Goal: Navigation & Orientation: Find specific page/section

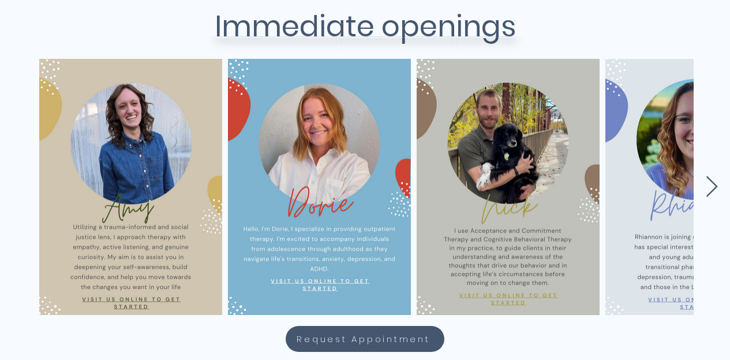
scroll to position [506, 0]
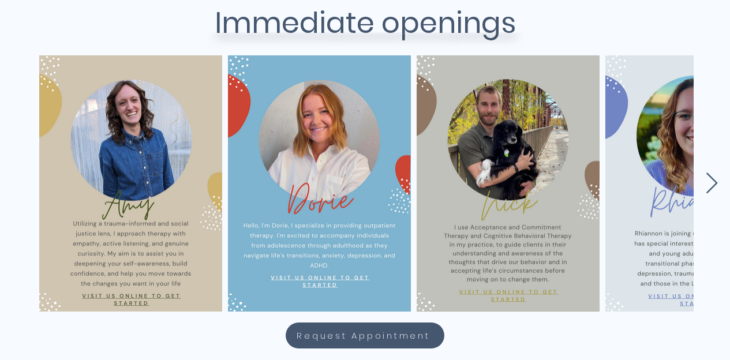
drag, startPoint x: 738, startPoint y: 44, endPoint x: 716, endPoint y: 125, distance: 83.7
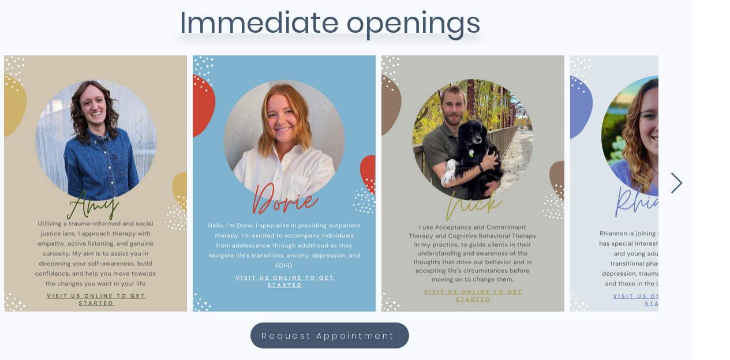
scroll to position [506, 28]
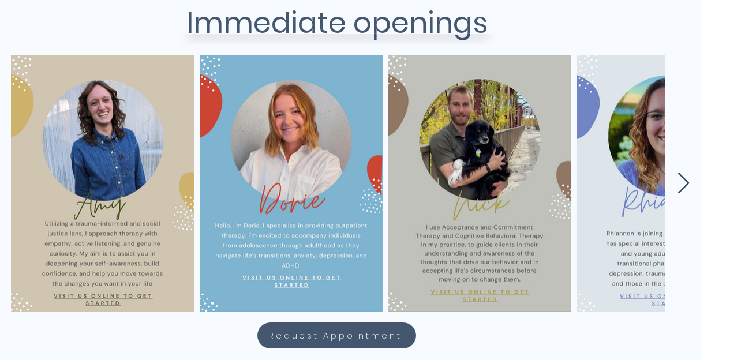
click at [683, 183] on icon "Next Item" at bounding box center [683, 183] width 13 height 22
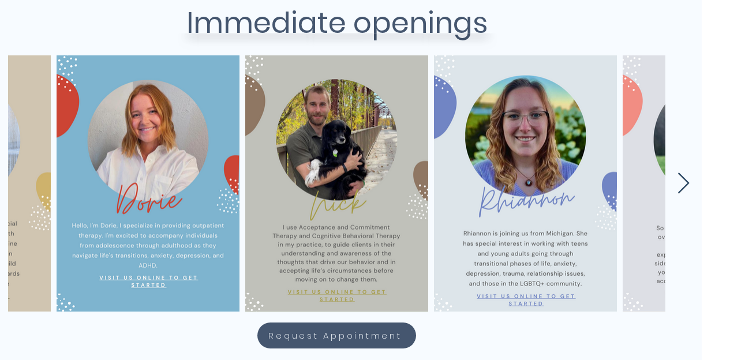
scroll to position [0, 143]
click at [687, 182] on icon "Next Item" at bounding box center [684, 182] width 12 height 21
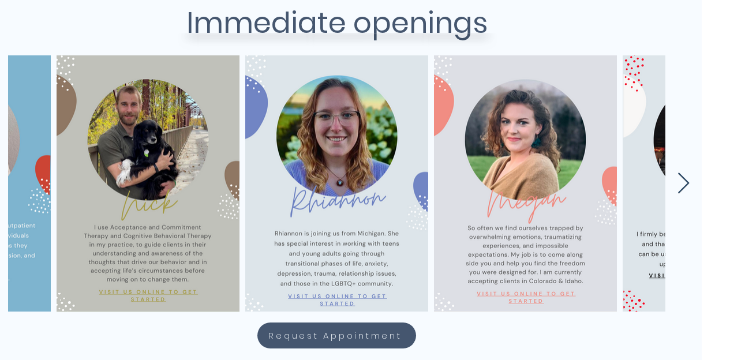
scroll to position [0, 332]
click at [687, 182] on icon "Next Item" at bounding box center [684, 182] width 12 height 21
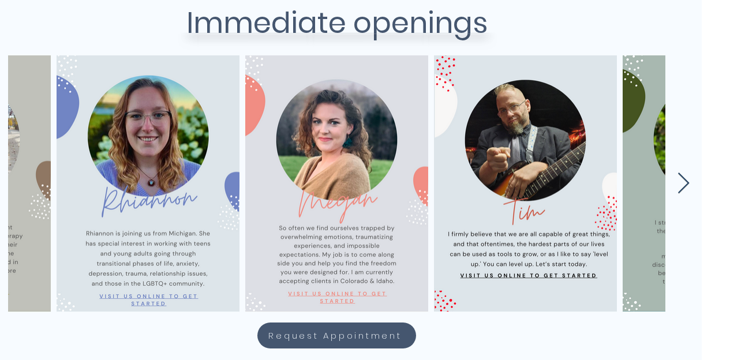
scroll to position [0, 520]
click at [687, 182] on icon "Next Item" at bounding box center [684, 182] width 12 height 21
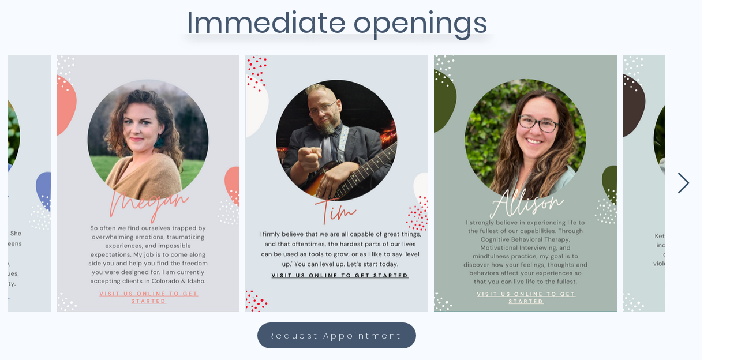
click at [687, 182] on icon "Next Item" at bounding box center [684, 182] width 12 height 21
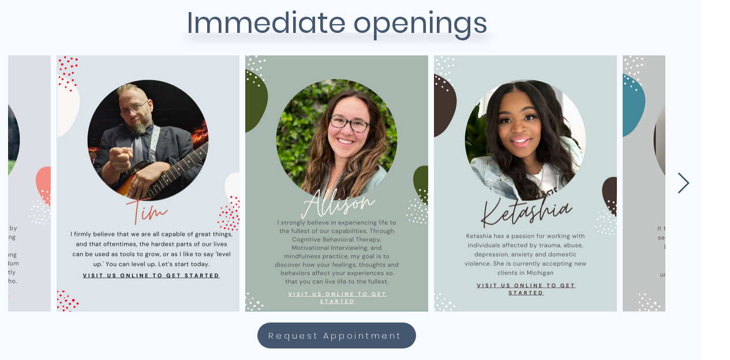
scroll to position [0, 897]
click at [687, 182] on icon "Next Item" at bounding box center [684, 182] width 12 height 21
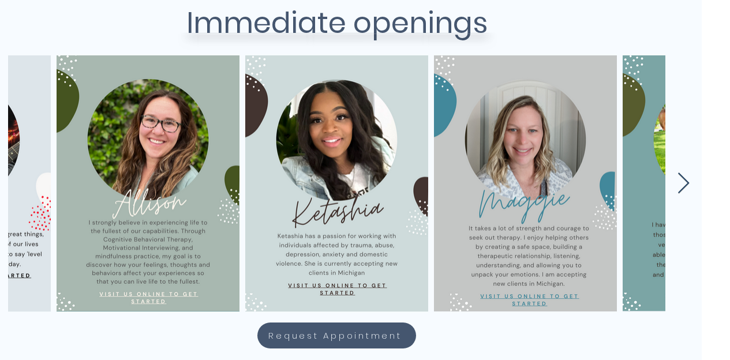
click at [687, 182] on icon "Next Item" at bounding box center [684, 182] width 12 height 21
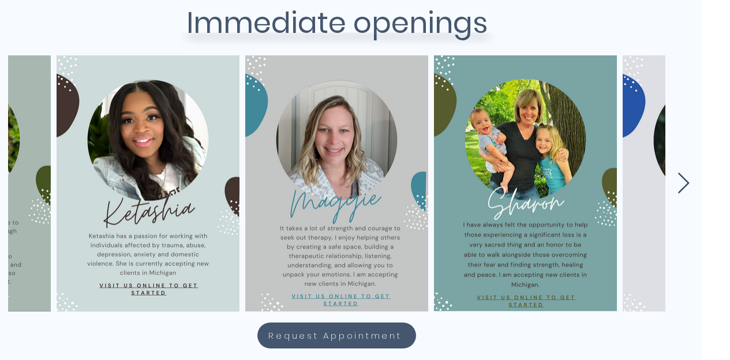
click at [682, 184] on icon "Next Item" at bounding box center [683, 183] width 13 height 22
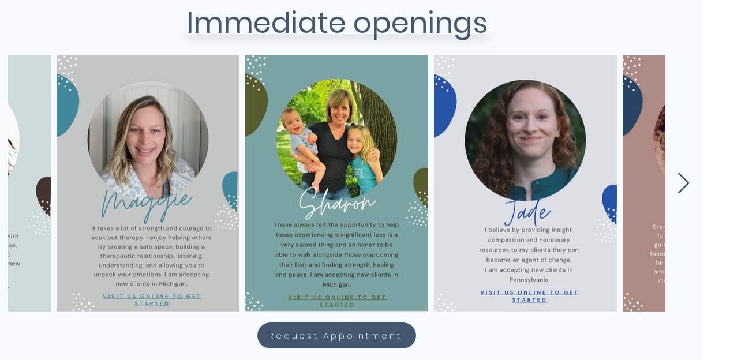
scroll to position [0, 1463]
click at [682, 184] on icon "Next Item" at bounding box center [683, 183] width 13 height 22
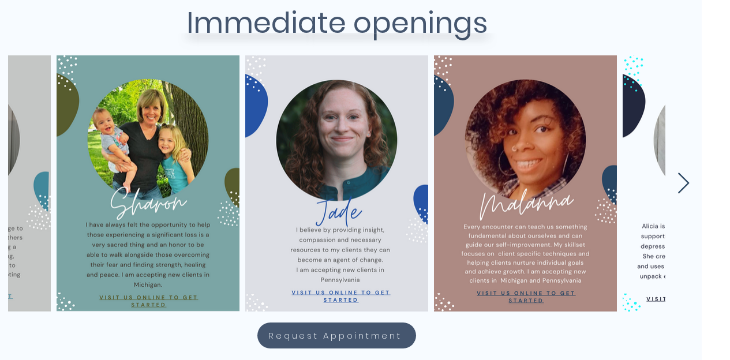
click at [682, 184] on icon "Next Item" at bounding box center [683, 183] width 13 height 22
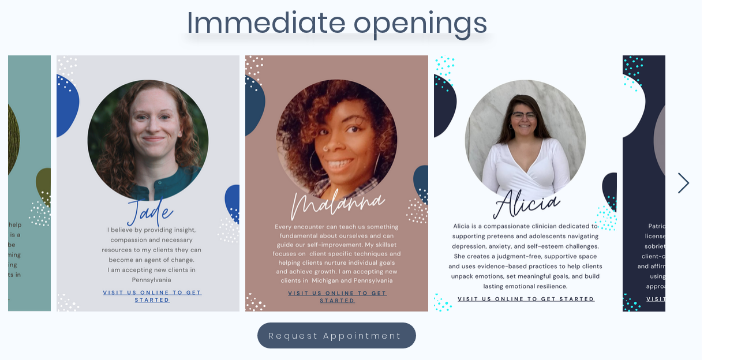
scroll to position [0, 1840]
click at [686, 182] on icon "Next Item" at bounding box center [683, 183] width 13 height 22
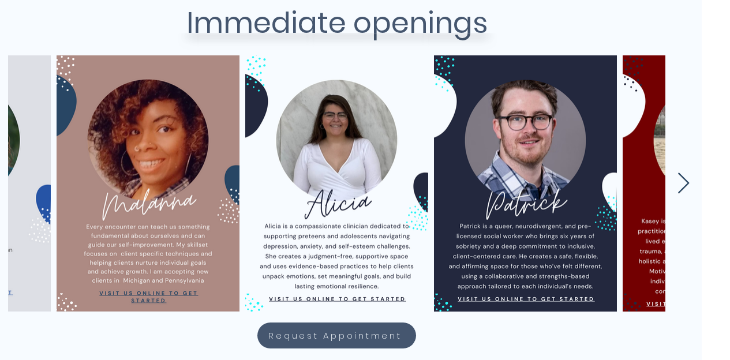
click at [686, 182] on icon "Next Item" at bounding box center [683, 183] width 13 height 22
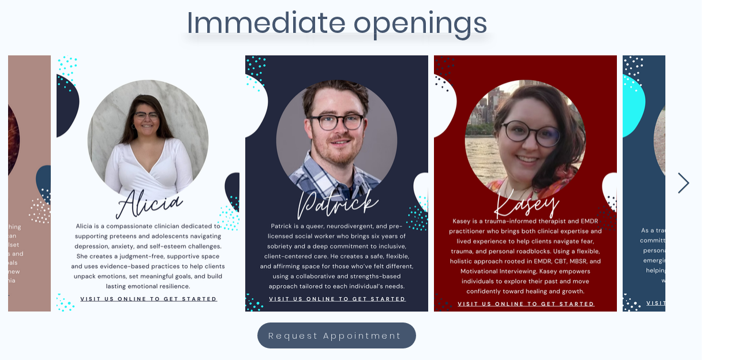
click at [686, 182] on icon "Next Item" at bounding box center [683, 183] width 13 height 22
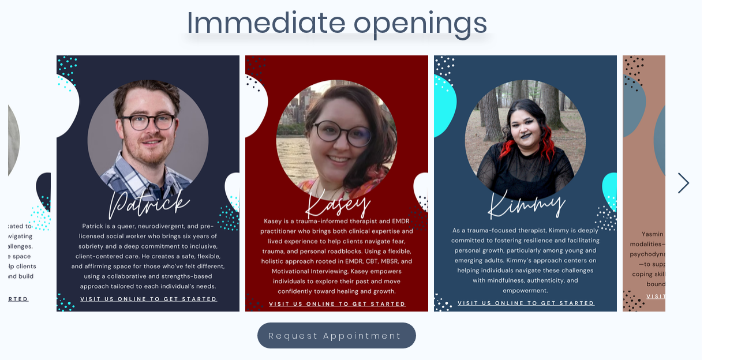
click at [686, 182] on icon "Next Item" at bounding box center [683, 183] width 13 height 22
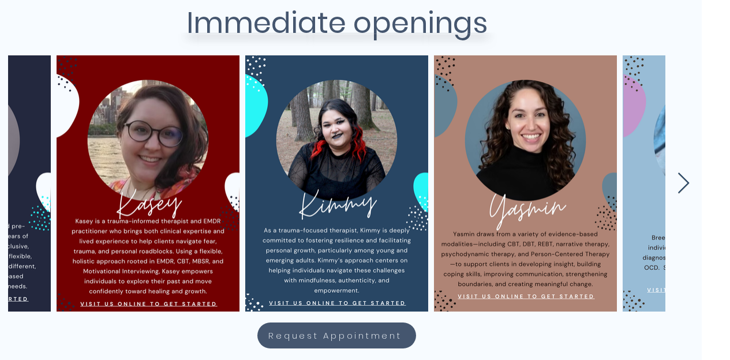
click at [686, 182] on icon "Next Item" at bounding box center [683, 183] width 13 height 22
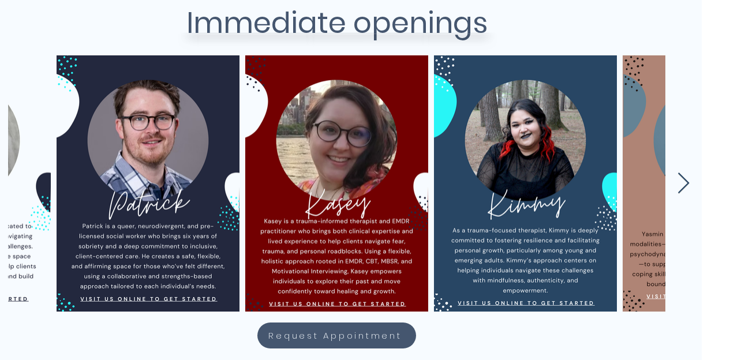
scroll to position [0, 2595]
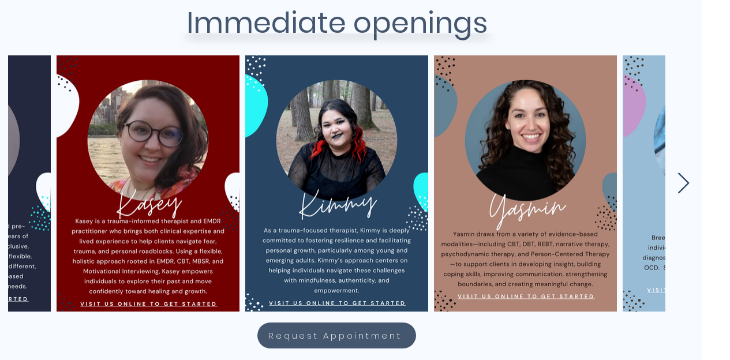
click at [686, 182] on icon "Next Item" at bounding box center [683, 183] width 13 height 22
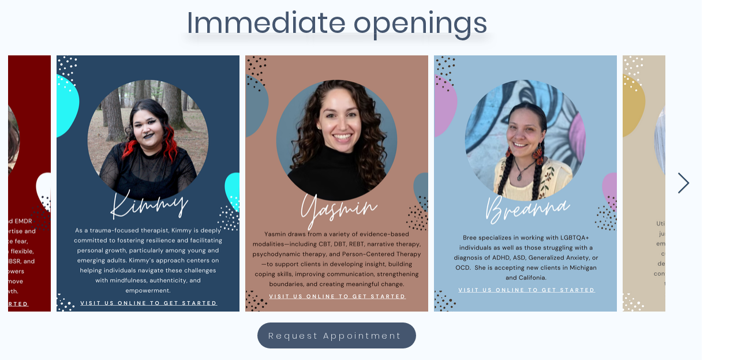
click at [686, 182] on icon "Next Item" at bounding box center [683, 183] width 13 height 22
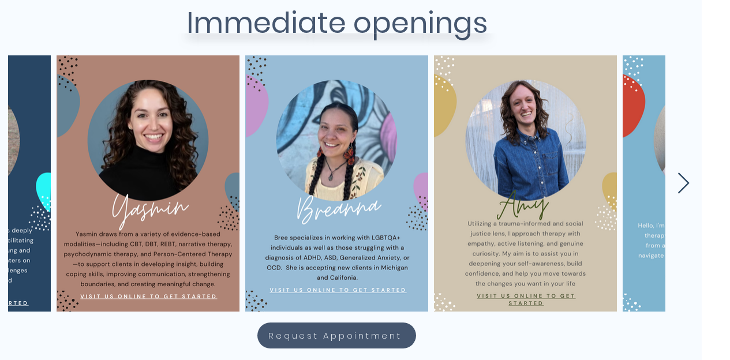
click at [686, 182] on icon "Next Item" at bounding box center [683, 183] width 13 height 22
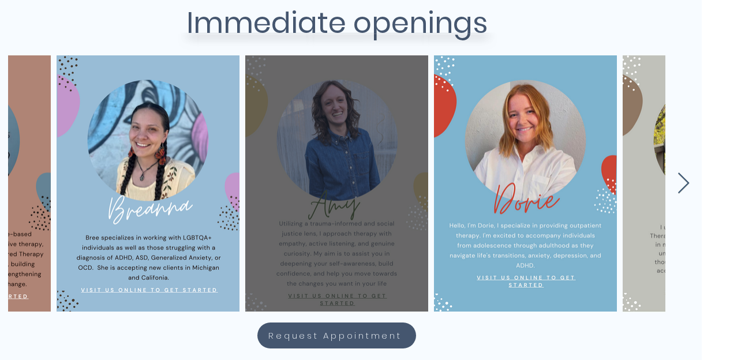
click at [339, 276] on div "main content" at bounding box center [336, 183] width 148 height 221
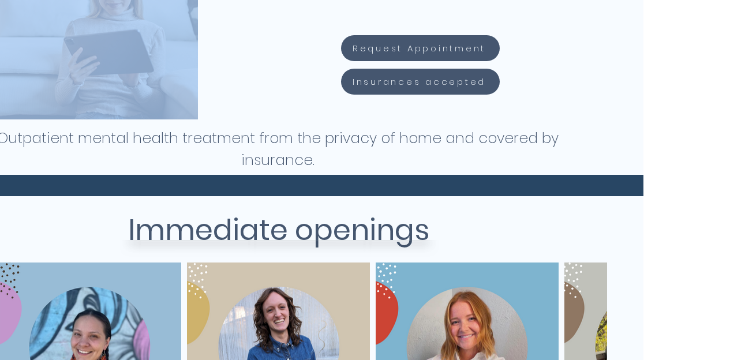
drag, startPoint x: 729, startPoint y: 121, endPoint x: 721, endPoint y: -24, distance: 144.4
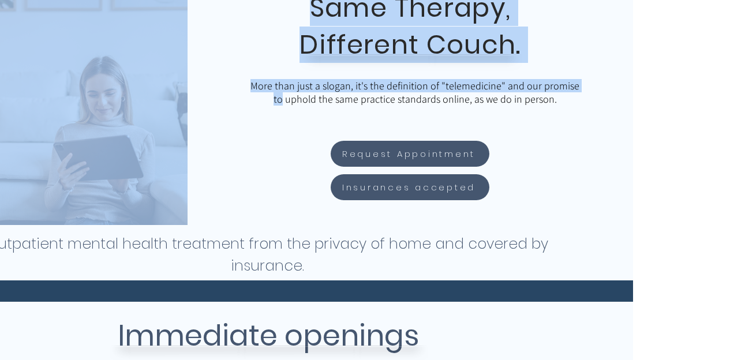
scroll to position [0, 97]
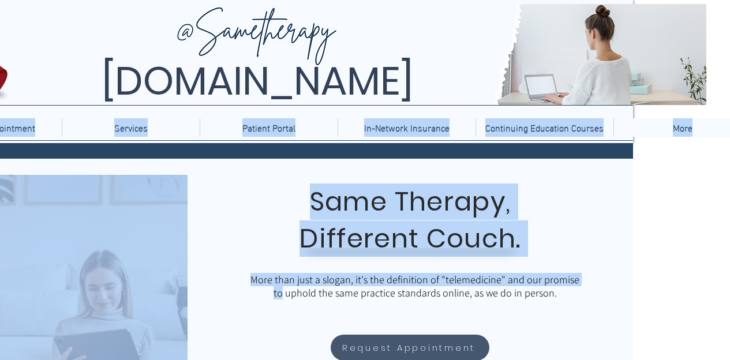
click at [156, 25] on img at bounding box center [358, 54] width 696 height 101
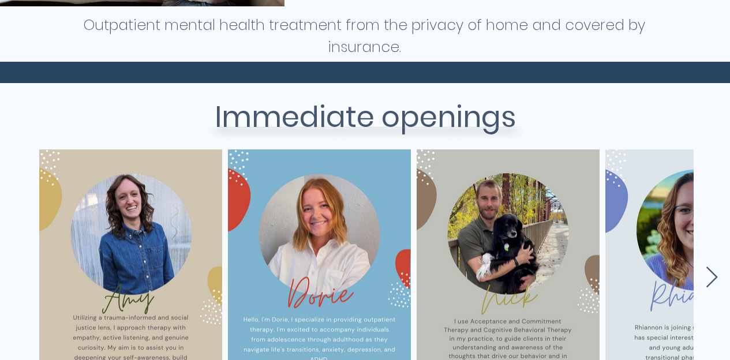
scroll to position [484, 0]
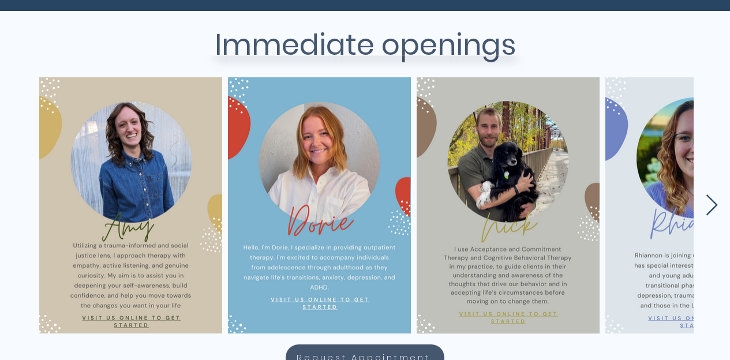
click at [713, 210] on icon "Next Item" at bounding box center [711, 205] width 13 height 22
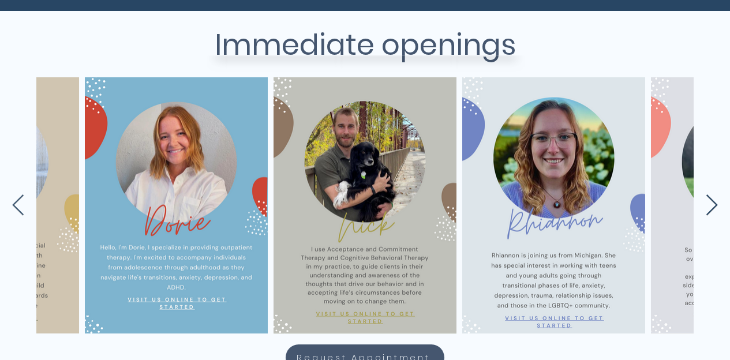
click at [713, 210] on icon "Next Item" at bounding box center [711, 205] width 13 height 22
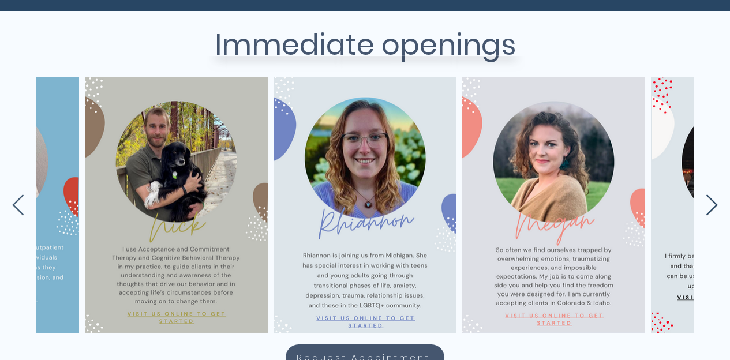
click at [713, 210] on icon "Next Item" at bounding box center [711, 205] width 13 height 22
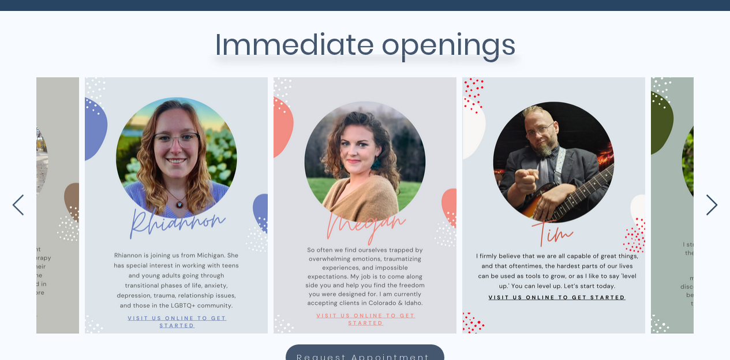
click at [713, 210] on icon "Next Item" at bounding box center [711, 205] width 13 height 22
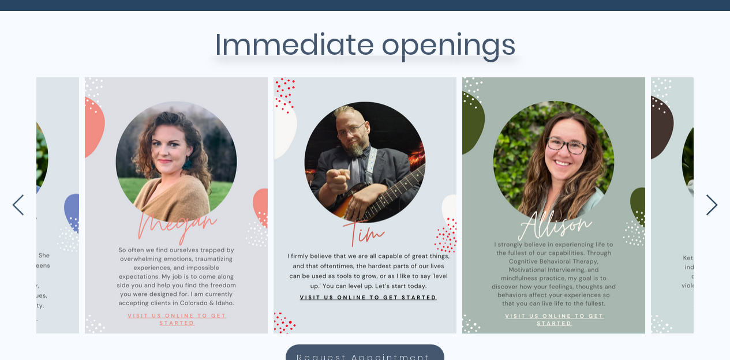
click at [713, 210] on icon "Next Item" at bounding box center [711, 205] width 13 height 22
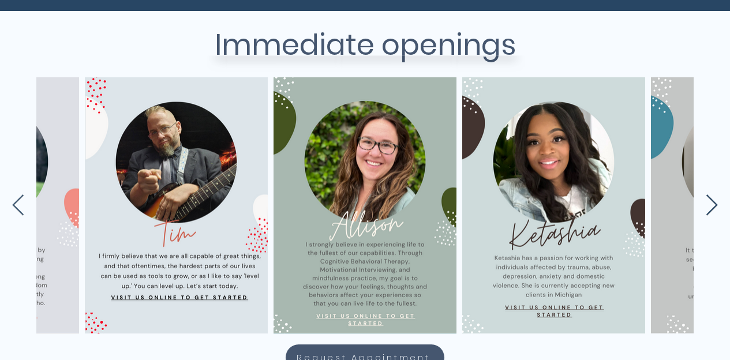
scroll to position [0, 897]
click at [713, 210] on icon "Next Item" at bounding box center [711, 205] width 13 height 22
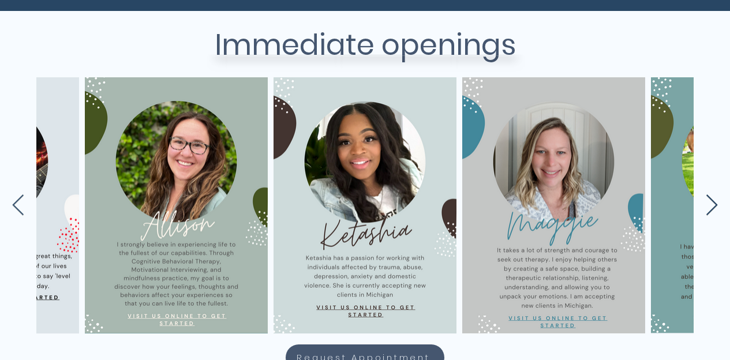
click at [713, 210] on icon "Next Item" at bounding box center [711, 205] width 13 height 22
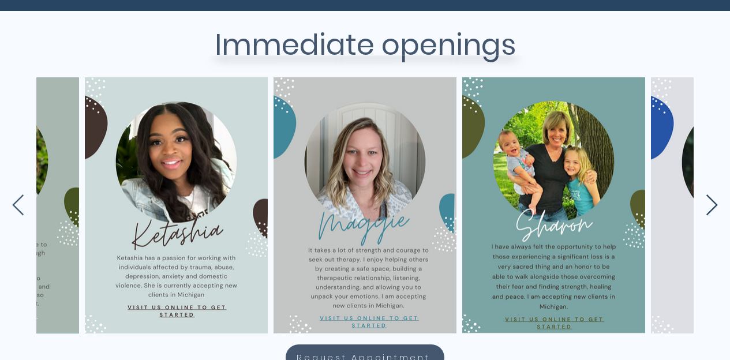
click at [713, 210] on icon "Next Item" at bounding box center [711, 205] width 13 height 22
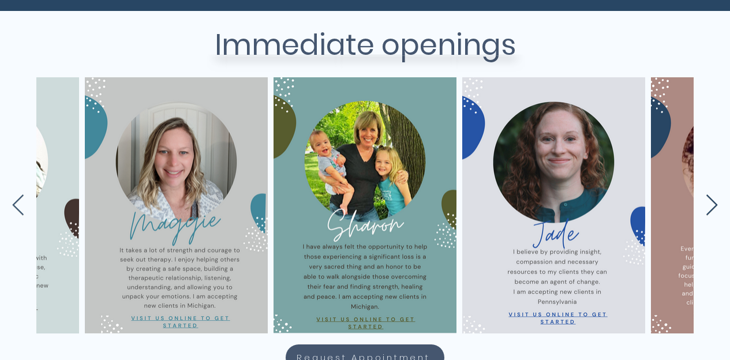
click at [713, 210] on icon "Next Item" at bounding box center [711, 205] width 13 height 22
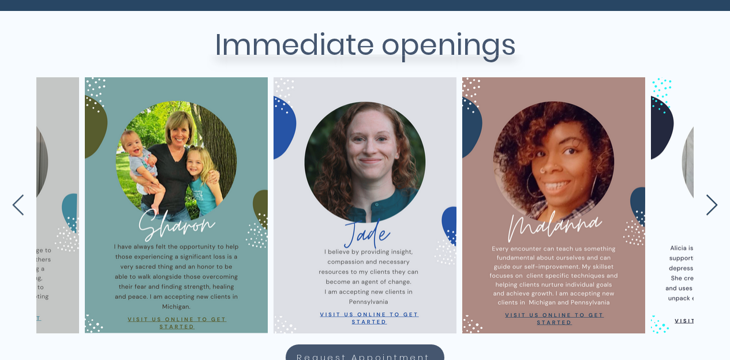
click at [713, 210] on icon "Next Item" at bounding box center [711, 205] width 13 height 22
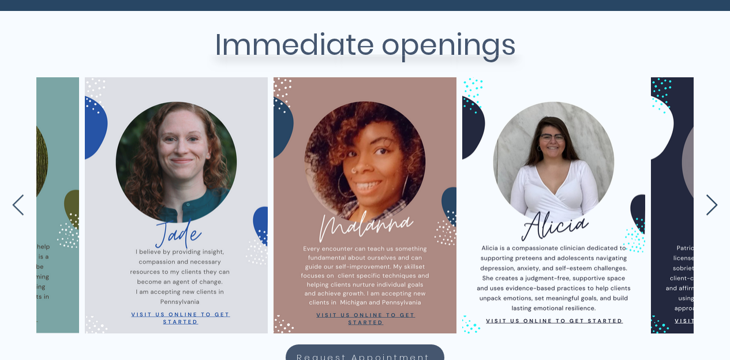
click at [713, 210] on icon "Next Item" at bounding box center [711, 205] width 13 height 22
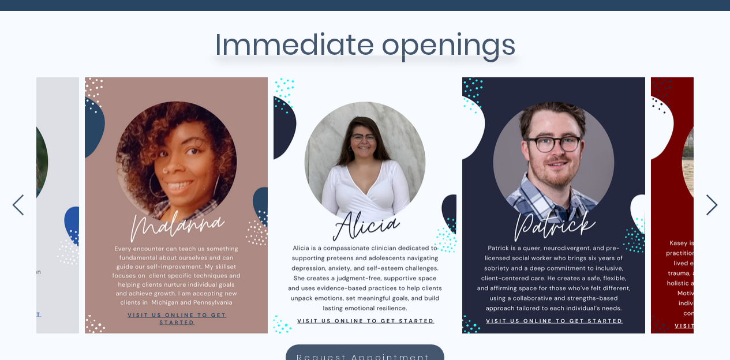
click at [713, 210] on icon "Next Item" at bounding box center [711, 205] width 13 height 22
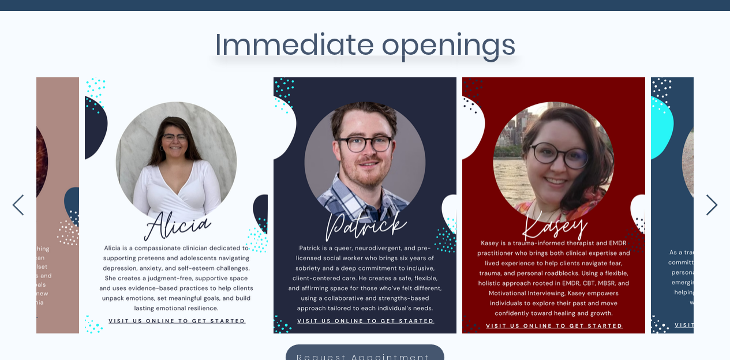
click at [713, 210] on icon "Next Item" at bounding box center [711, 205] width 13 height 22
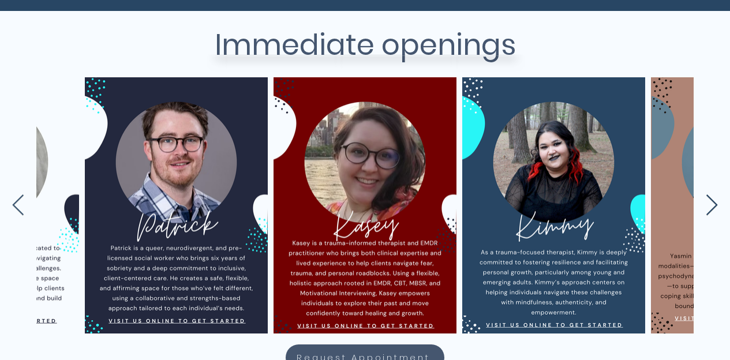
click at [713, 210] on icon "Next Item" at bounding box center [711, 205] width 13 height 22
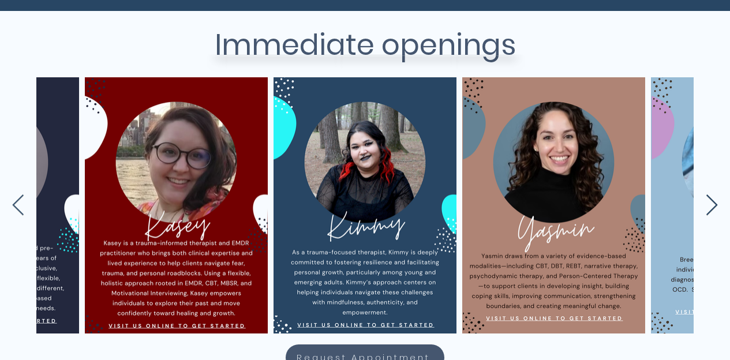
scroll to position [0, 2595]
click at [713, 210] on icon "Next Item" at bounding box center [711, 205] width 13 height 22
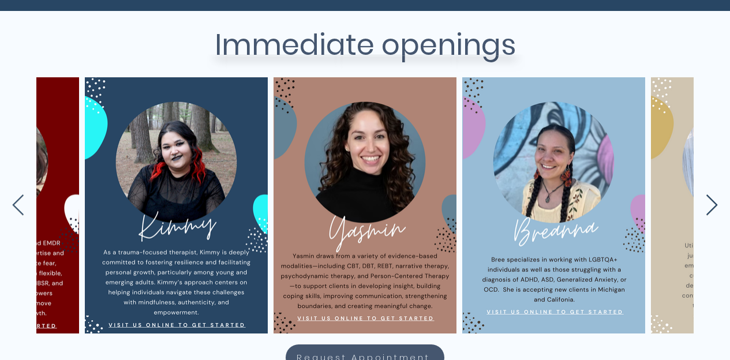
scroll to position [0, 2783]
click at [713, 210] on icon "Next Item" at bounding box center [711, 205] width 13 height 22
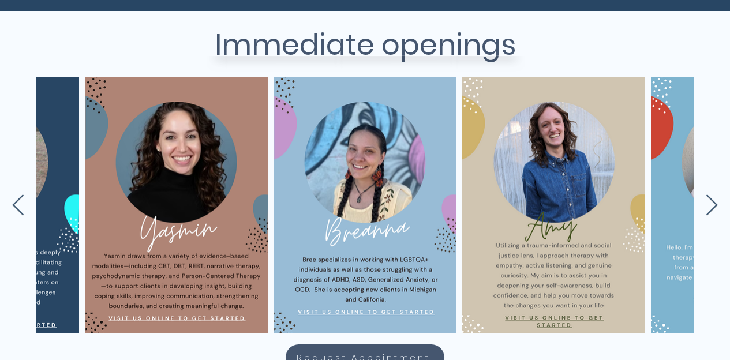
scroll to position [0, 2972]
click at [717, 207] on icon "Next Item" at bounding box center [711, 205] width 13 height 22
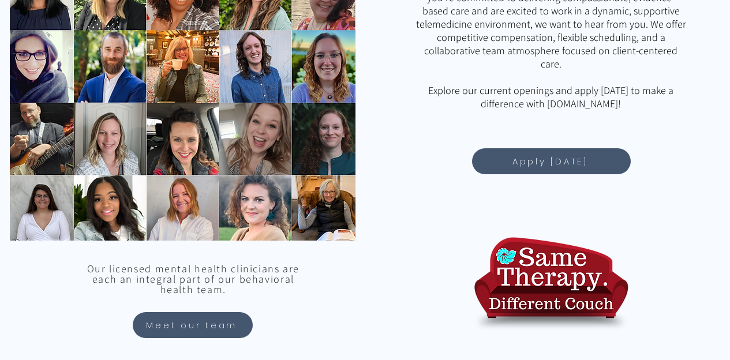
scroll to position [998, 0]
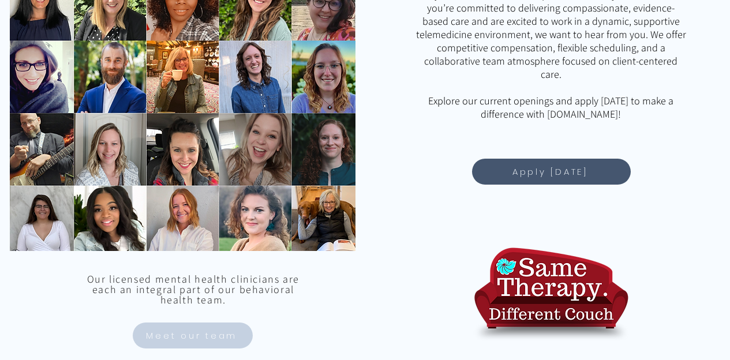
click at [242, 335] on span "Meet our team" at bounding box center [192, 335] width 116 height 22
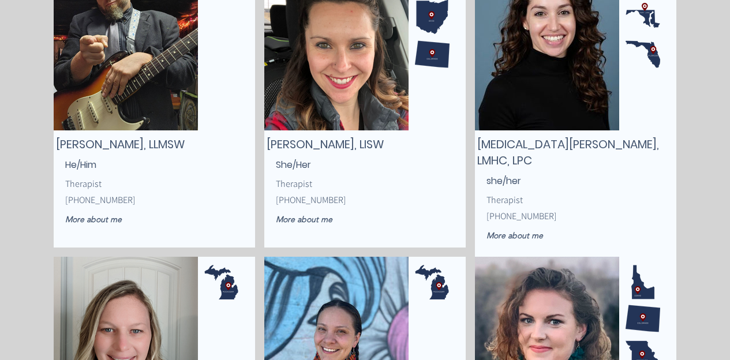
scroll to position [1442, 0]
